Goal: Navigation & Orientation: Understand site structure

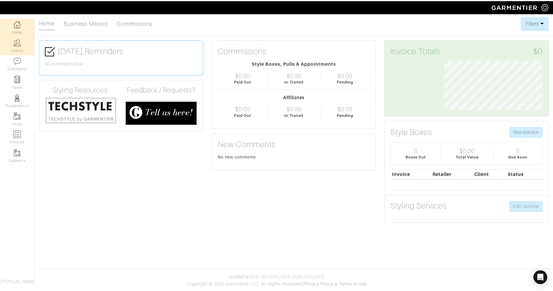
scroll to position [50, 108]
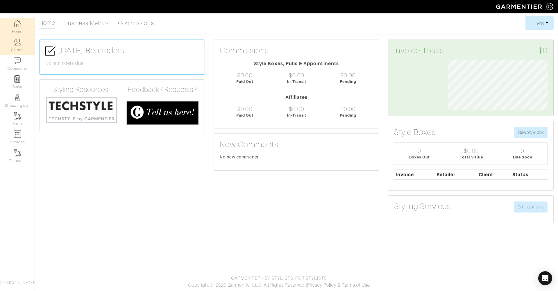
click at [17, 48] on link "Clients" at bounding box center [17, 45] width 35 height 18
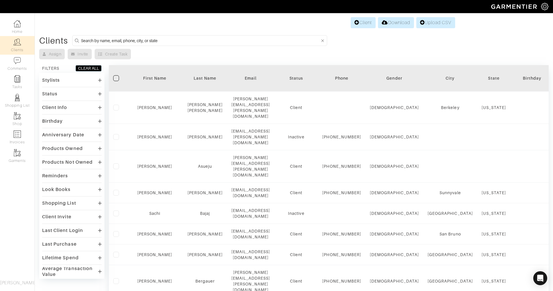
click at [46, 80] on div "Stylists" at bounding box center [51, 80] width 18 height 6
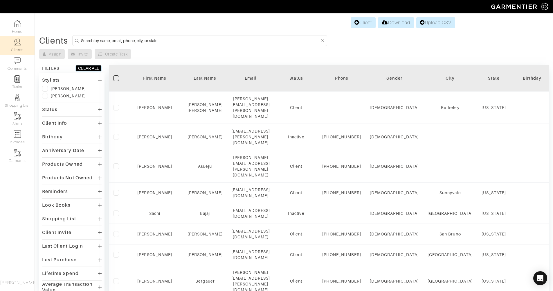
click at [46, 80] on div "Stylists" at bounding box center [51, 80] width 18 height 6
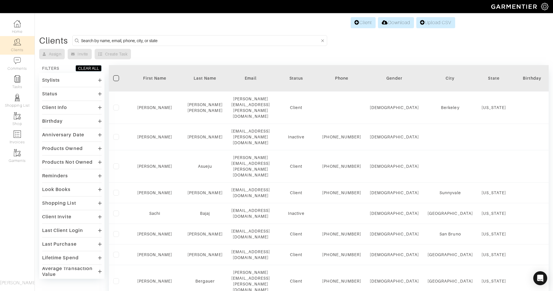
click at [61, 93] on div "Status" at bounding box center [72, 93] width 60 height 8
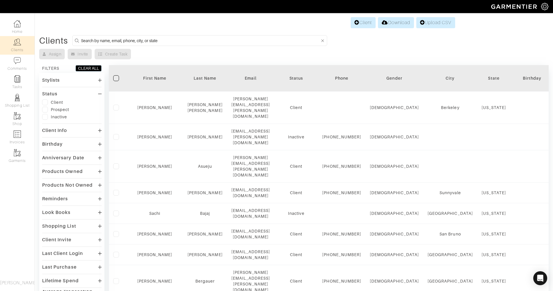
click at [61, 93] on div "Status" at bounding box center [72, 93] width 60 height 8
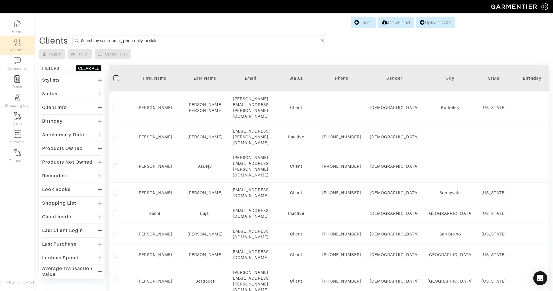
click at [58, 109] on div "Client Info" at bounding box center [54, 108] width 25 height 6
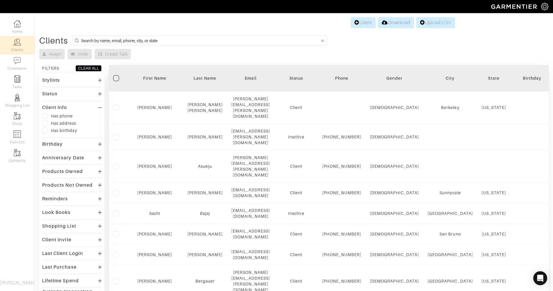
click at [58, 109] on div "Client Info" at bounding box center [54, 108] width 25 height 6
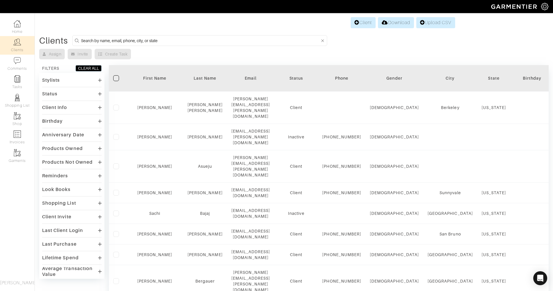
click at [71, 245] on div "Last Purchase" at bounding box center [59, 244] width 35 height 6
click at [13, 63] on link "Comments" at bounding box center [17, 64] width 35 height 18
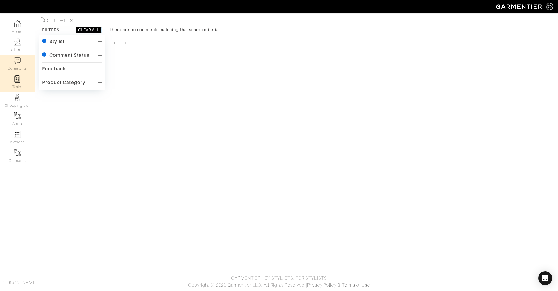
click at [24, 82] on link "Tasks" at bounding box center [17, 82] width 35 height 18
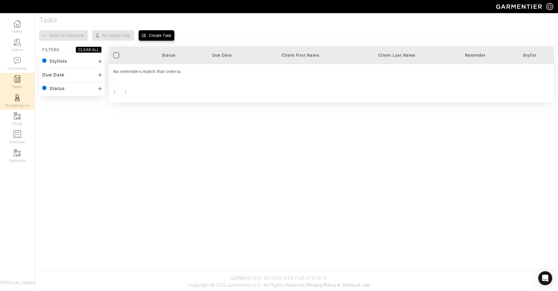
click at [22, 102] on link "Shopping List" at bounding box center [17, 100] width 35 height 18
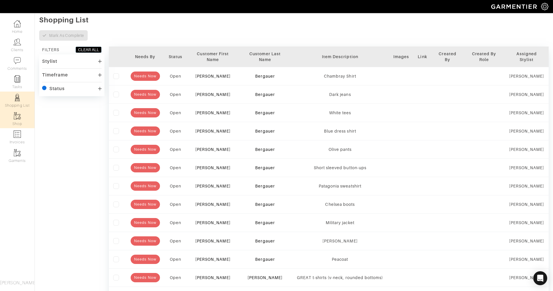
click at [17, 113] on img at bounding box center [17, 115] width 7 height 7
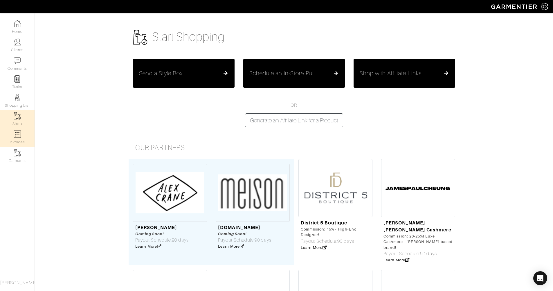
click at [16, 139] on link "Invoices" at bounding box center [17, 137] width 35 height 18
select select
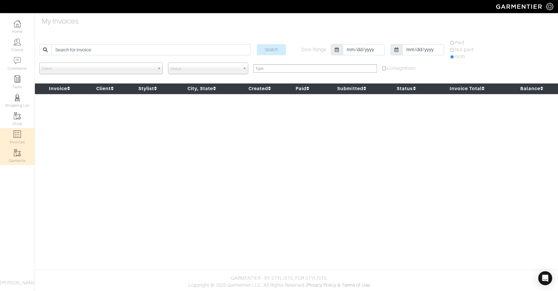
click at [16, 159] on link "Garments" at bounding box center [17, 156] width 35 height 18
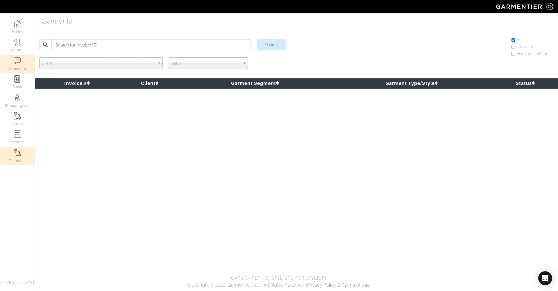
click at [19, 69] on link "Comments" at bounding box center [17, 64] width 35 height 18
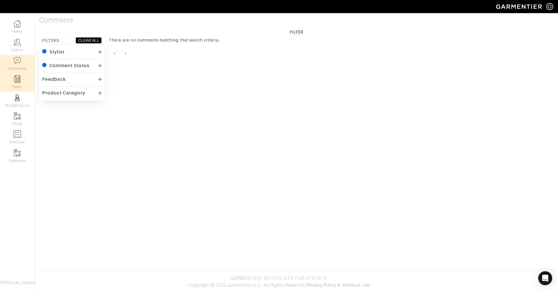
click at [17, 77] on img at bounding box center [17, 78] width 7 height 7
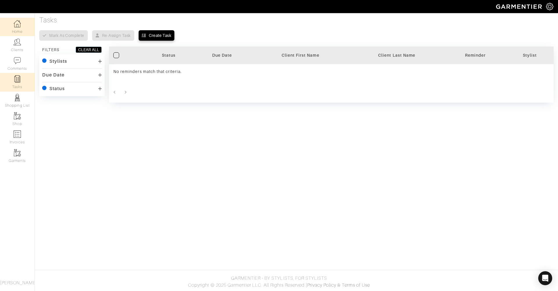
click at [18, 33] on link "Home" at bounding box center [17, 27] width 35 height 18
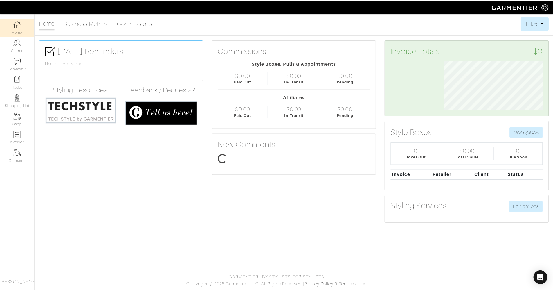
scroll to position [50, 108]
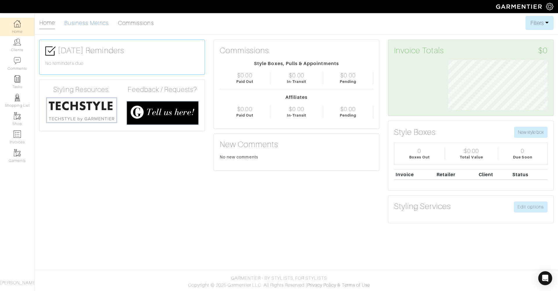
click at [82, 24] on link "Business Metrics" at bounding box center [86, 23] width 44 height 12
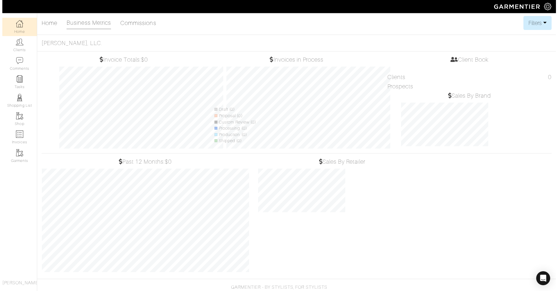
scroll to position [114, 216]
click at [45, 24] on link "Home" at bounding box center [47, 23] width 16 height 12
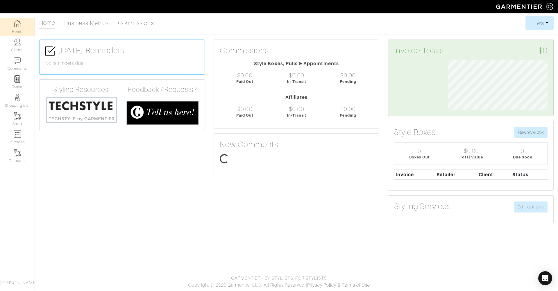
scroll to position [50, 108]
click at [130, 20] on link "Commissions" at bounding box center [136, 23] width 36 height 12
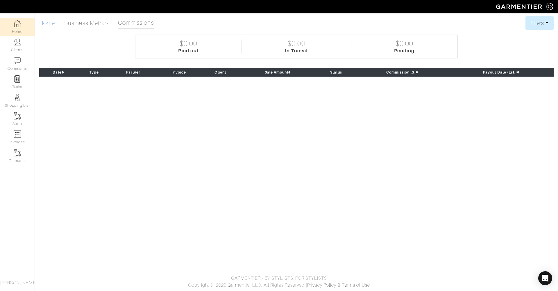
click at [49, 22] on link "Home" at bounding box center [47, 23] width 16 height 12
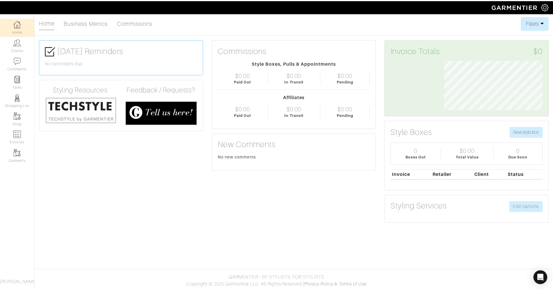
scroll to position [50, 108]
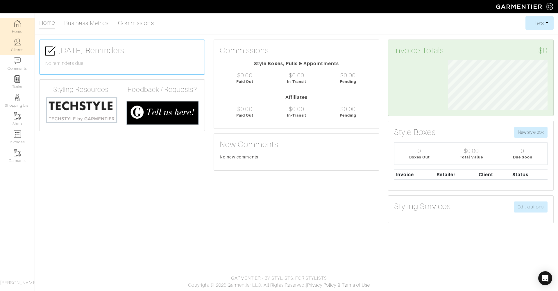
click at [17, 46] on link "Clients" at bounding box center [17, 45] width 35 height 18
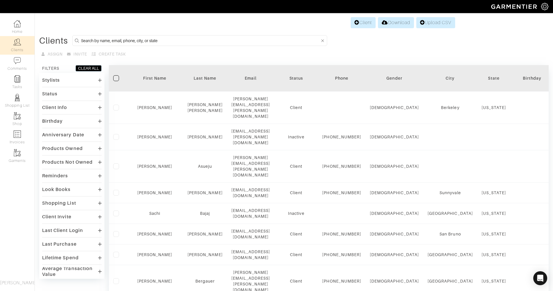
click at [65, 243] on div "Last Purchase" at bounding box center [59, 244] width 35 height 6
click at [53, 80] on div "Stylists" at bounding box center [51, 80] width 18 height 6
